Goal: Download file/media

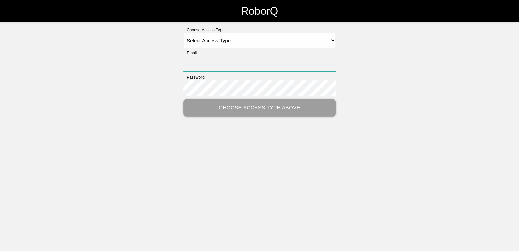
type input "[PERSON_NAME][EMAIL_ADDRESS][PERSON_NAME][DOMAIN_NAME]"
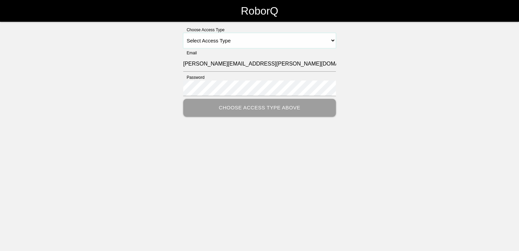
click at [334, 39] on select "Select Access Type Admin Customer Supervisor Worker" at bounding box center [259, 40] width 153 height 15
select select "Customer"
click at [183, 33] on select "Select Access Type Admin Customer Supervisor Worker" at bounding box center [259, 40] width 153 height 15
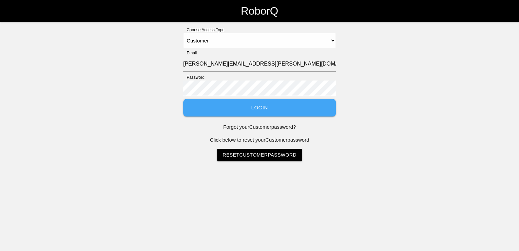
click at [267, 110] on button "Login" at bounding box center [259, 108] width 153 height 18
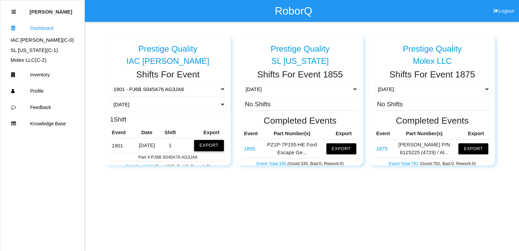
click at [212, 144] on button "Export" at bounding box center [209, 145] width 30 height 11
click at [197, 145] on button "Excel" at bounding box center [203, 144] width 13 height 6
click at [514, 34] on div "Prestige Quality IAC [PERSON_NAME] Shifts For Event 1901 - PJ6B S045A76 AG3JA6 …" at bounding box center [259, 94] width 519 height 144
click at [207, 146] on button "Export" at bounding box center [209, 145] width 30 height 11
click at [198, 144] on button "Excel" at bounding box center [203, 144] width 13 height 6
